Goal: Task Accomplishment & Management: Manage account settings

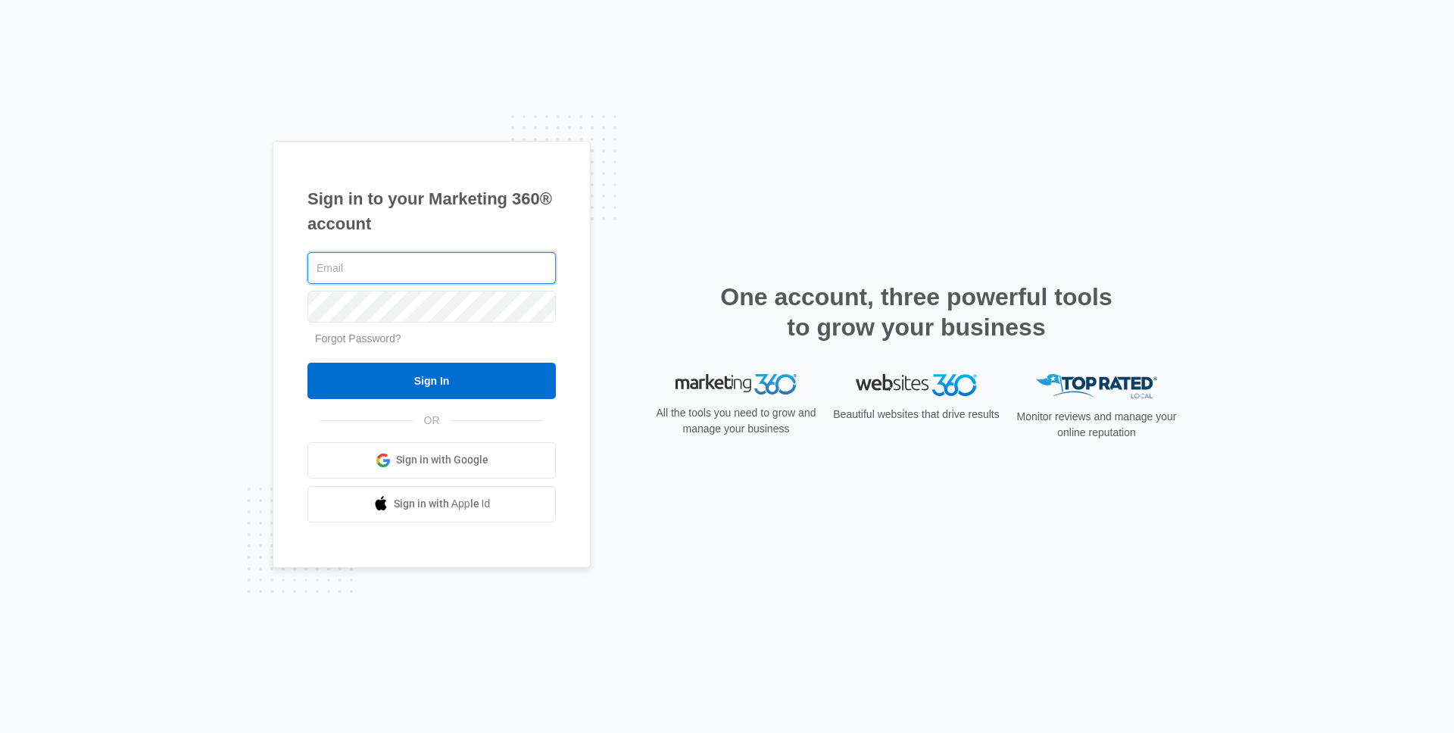
type input "ryan.bullinger@madwire.com"
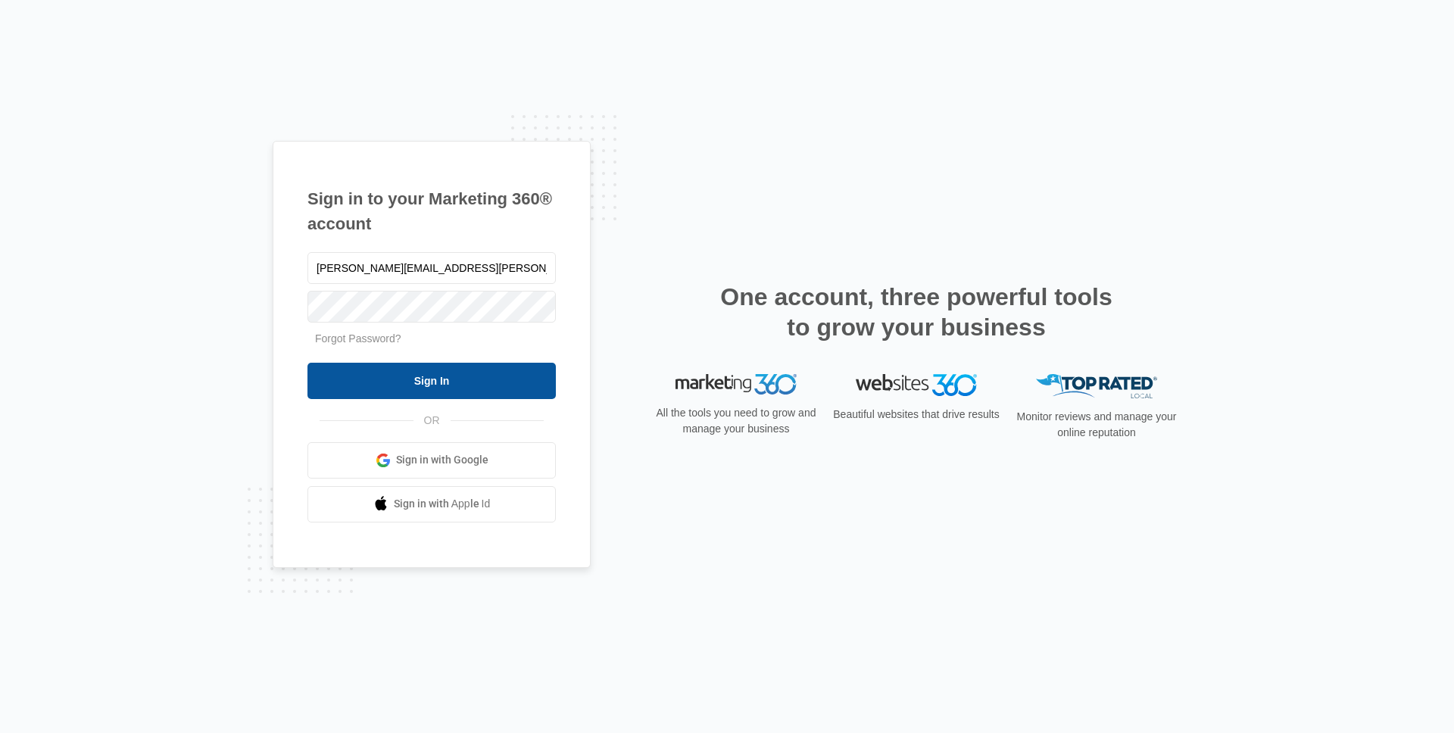
click at [463, 382] on input "Sign In" at bounding box center [431, 381] width 248 height 36
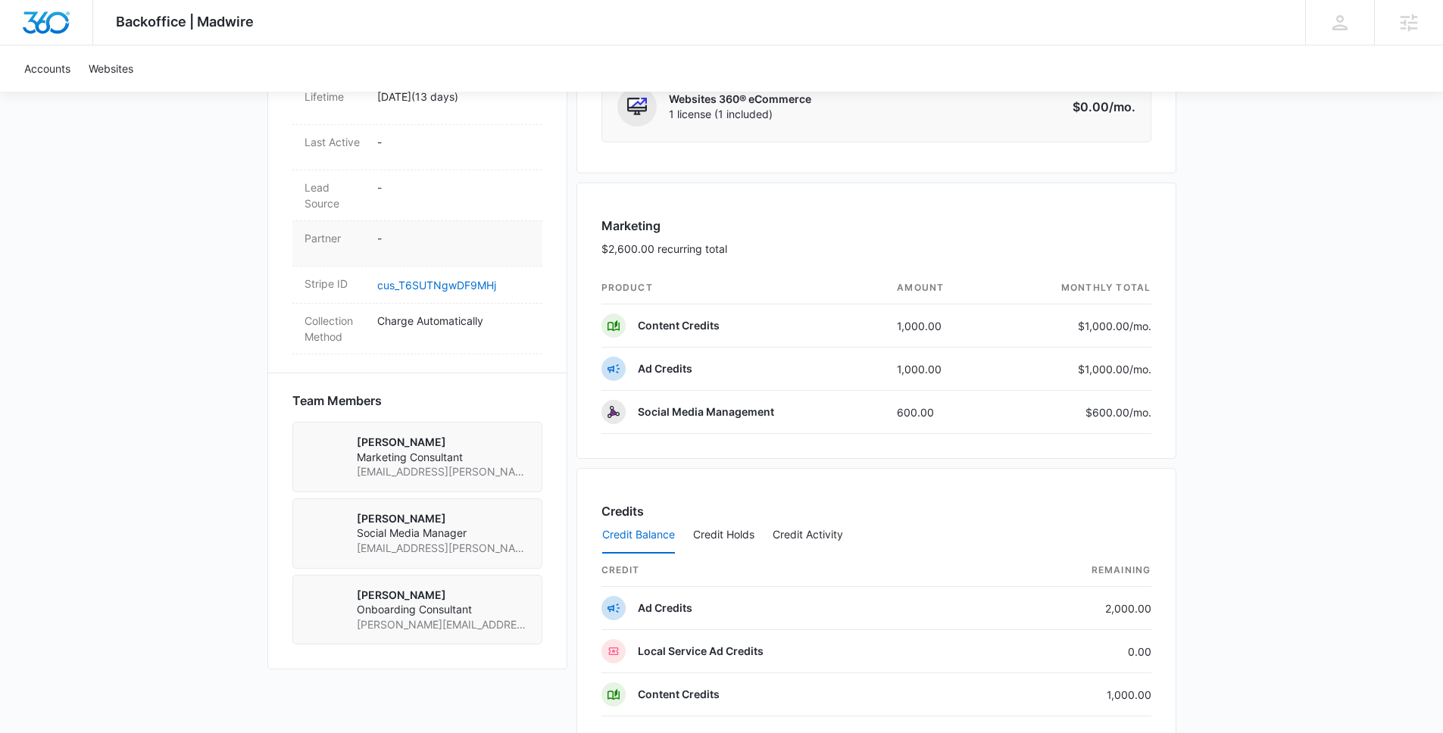
scroll to position [853, 0]
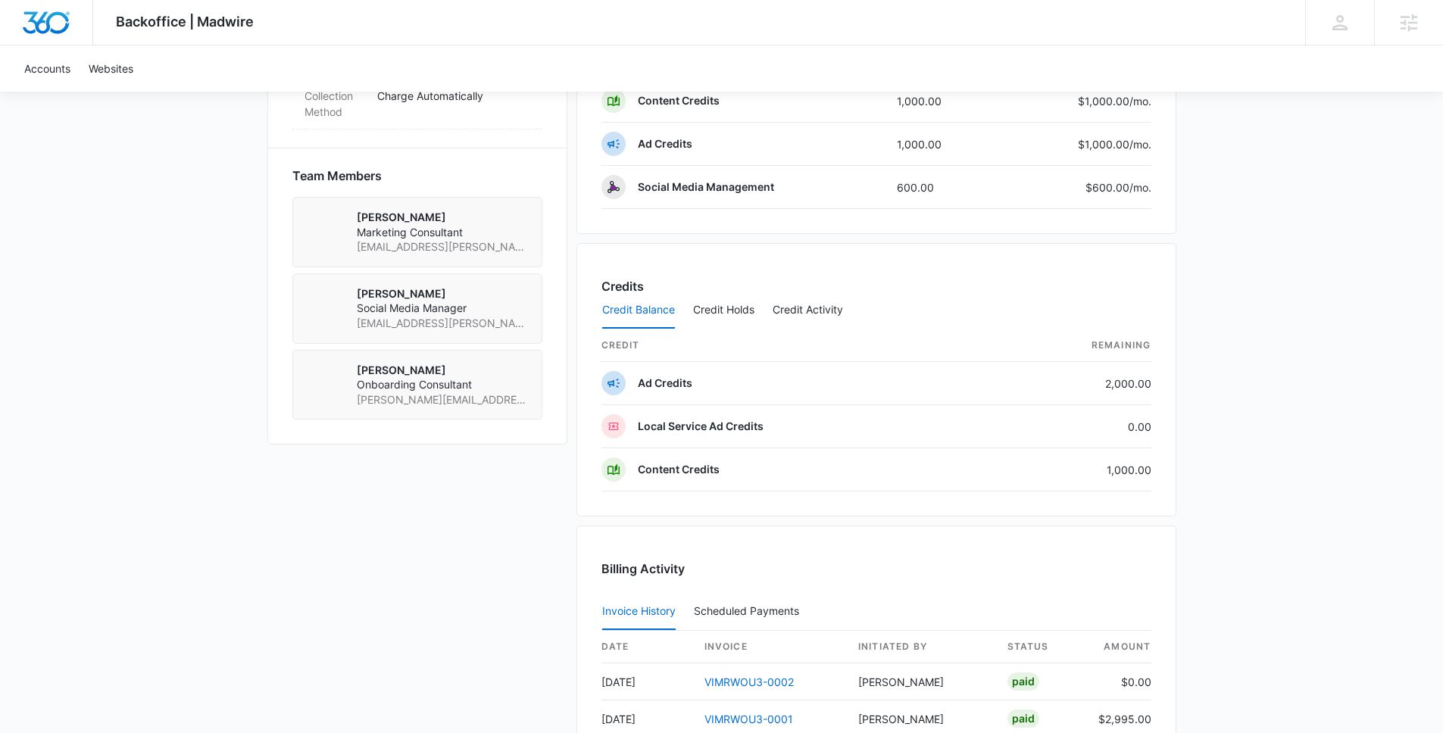
scroll to position [659, 0]
